Goal: Information Seeking & Learning: Learn about a topic

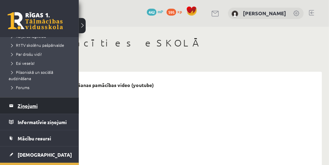
scroll to position [208, 0]
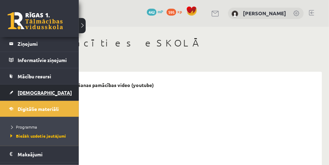
click at [37, 89] on span "[DEMOGRAPHIC_DATA]" at bounding box center [45, 92] width 54 height 6
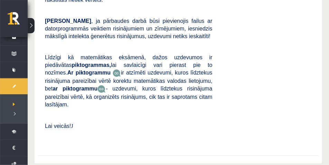
scroll to position [363, 0]
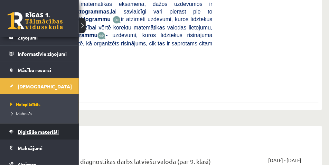
click at [29, 137] on link "Digitālie materiāli" at bounding box center [39, 131] width 61 height 16
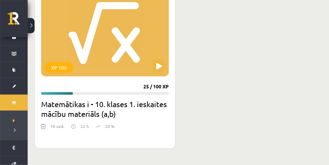
scroll to position [208, 0]
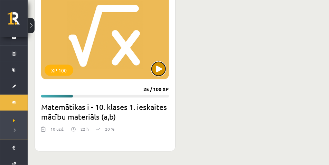
click at [160, 66] on button at bounding box center [159, 69] width 14 height 14
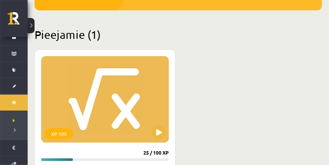
scroll to position [138, 0]
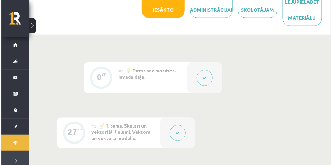
scroll to position [225, 0]
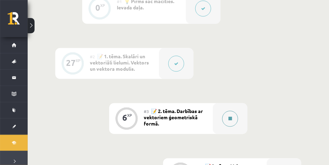
click at [233, 121] on button at bounding box center [230, 119] width 16 height 16
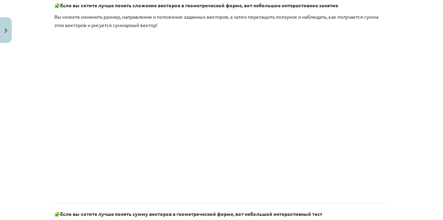
scroll to position [790, 0]
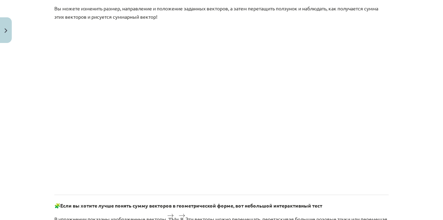
click at [24, 129] on div "Тема исследования: Математика I - 10 класс, 1-й тест, учебный материал (а, б) #…" at bounding box center [221, 110] width 443 height 220
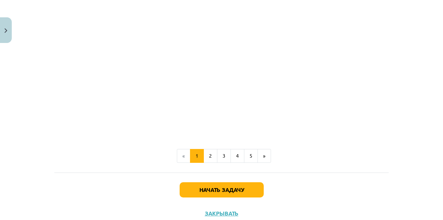
scroll to position [1116, 0]
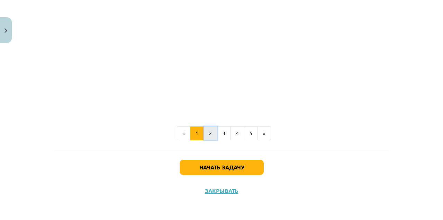
click at [205, 136] on button "2" at bounding box center [210, 133] width 14 height 14
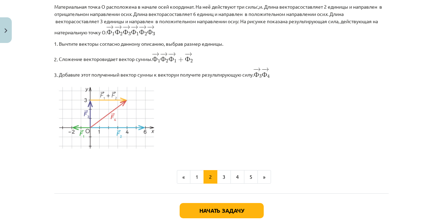
scroll to position [861, 0]
